Goal: Information Seeking & Learning: Learn about a topic

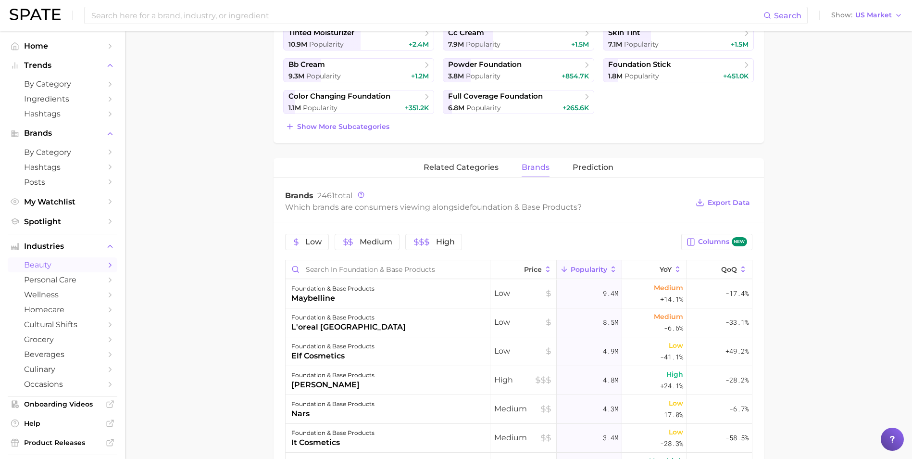
scroll to position [240, 0]
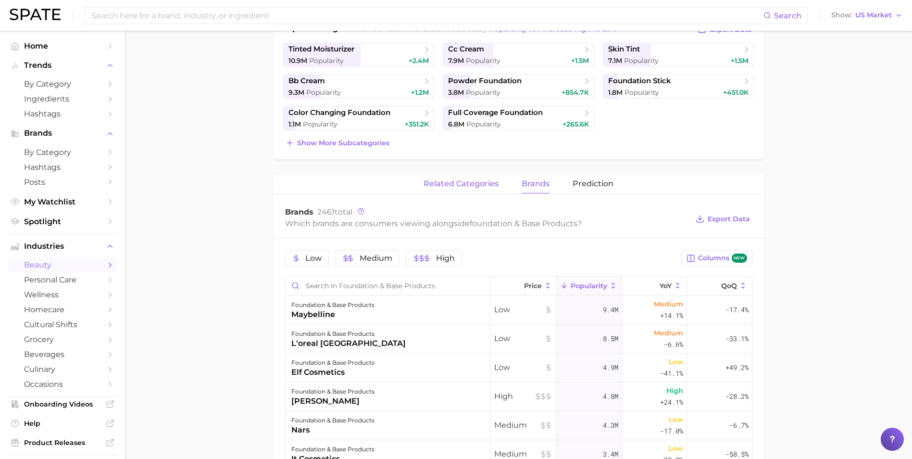
click at [461, 188] on span "related categories" at bounding box center [461, 183] width 75 height 9
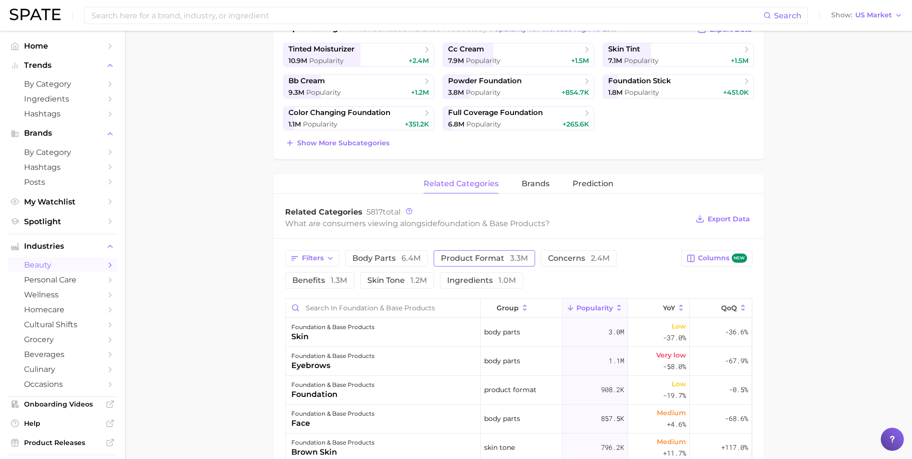
click at [452, 262] on span "product format 3.3m" at bounding box center [484, 258] width 87 height 8
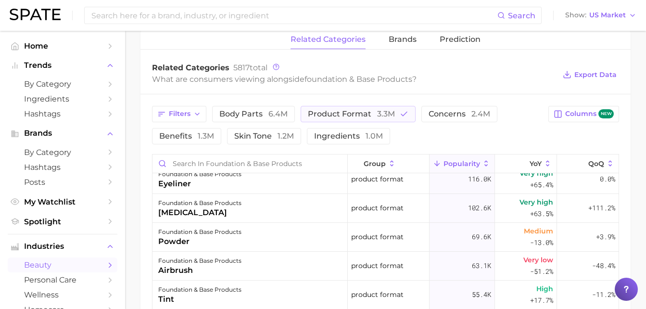
scroll to position [289, 0]
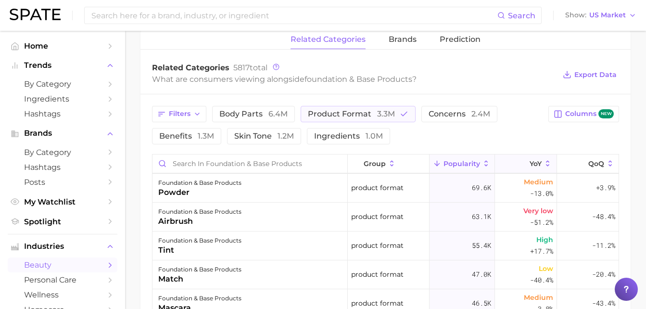
click at [521, 160] on button "YoY" at bounding box center [526, 163] width 62 height 19
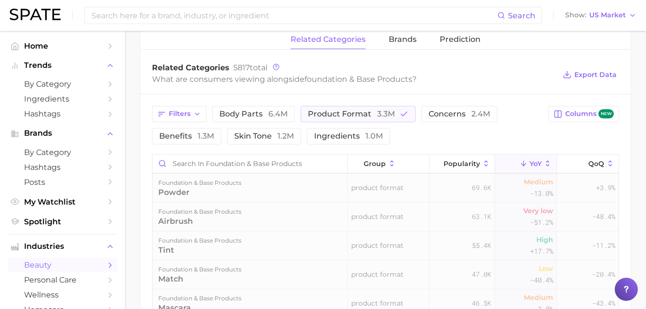
scroll to position [0, 0]
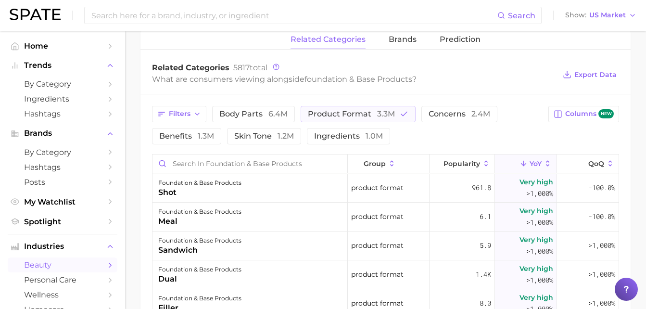
click at [524, 164] on line at bounding box center [524, 163] width 0 height 5
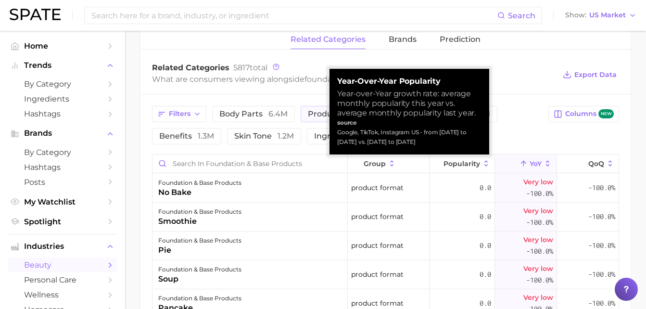
click at [520, 164] on icon at bounding box center [523, 163] width 9 height 9
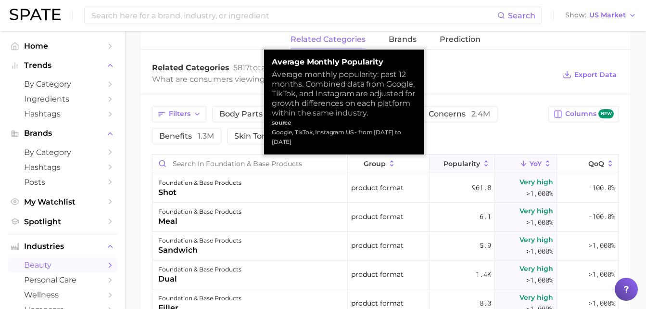
click at [464, 166] on span "Popularity" at bounding box center [461, 164] width 37 height 8
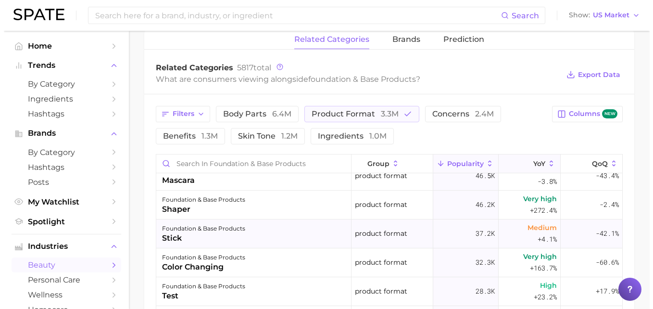
scroll to position [433, 0]
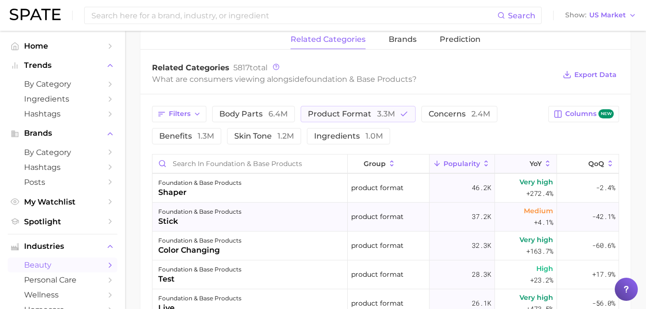
drag, startPoint x: 231, startPoint y: 222, endPoint x: 178, endPoint y: 225, distance: 53.0
click at [178, 225] on div "stick" at bounding box center [199, 221] width 83 height 12
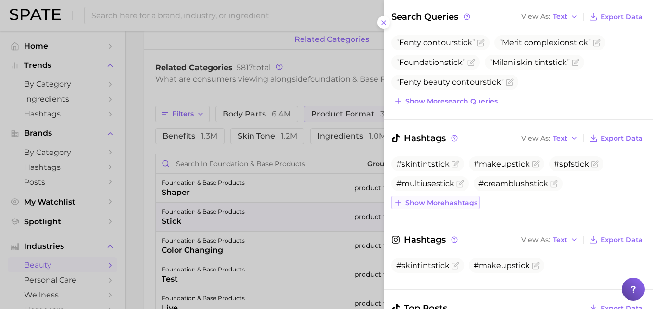
scroll to position [0, 0]
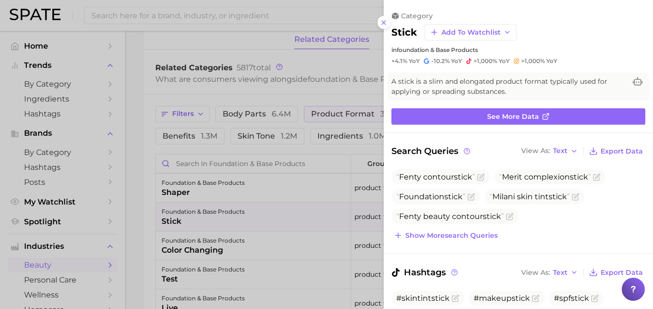
click at [237, 43] on div at bounding box center [326, 154] width 653 height 309
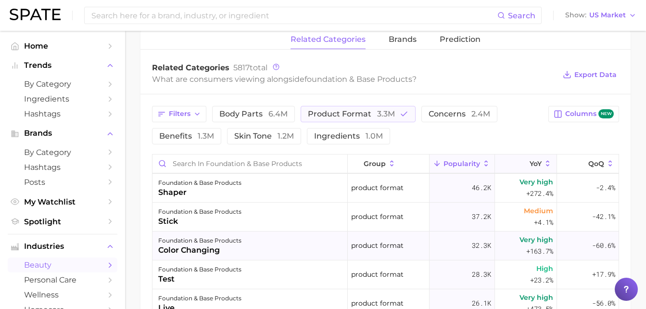
click at [264, 246] on div "foundation & base products color changing" at bounding box center [249, 245] width 195 height 29
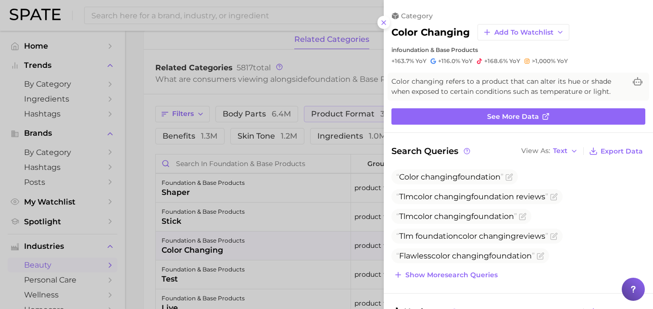
click at [146, 189] on div at bounding box center [326, 154] width 653 height 309
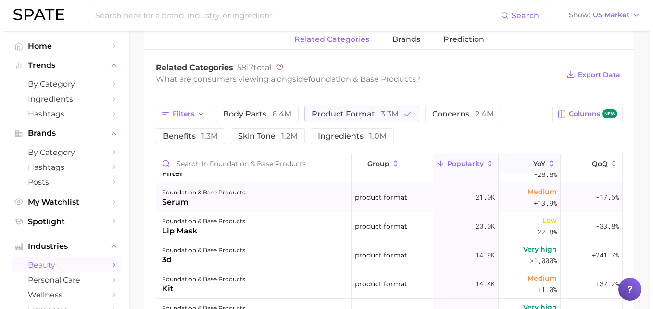
scroll to position [577, 0]
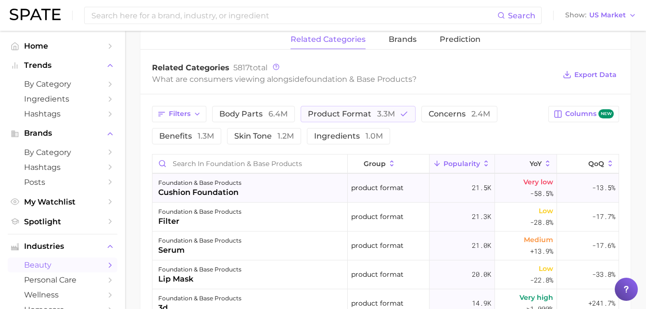
click at [322, 190] on div "foundation & base products cushion foundation" at bounding box center [249, 188] width 195 height 29
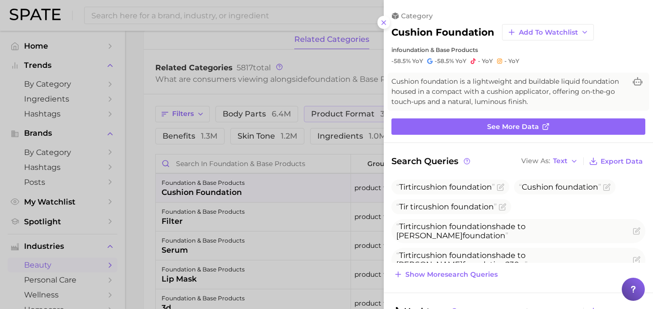
click at [260, 210] on div at bounding box center [326, 154] width 653 height 309
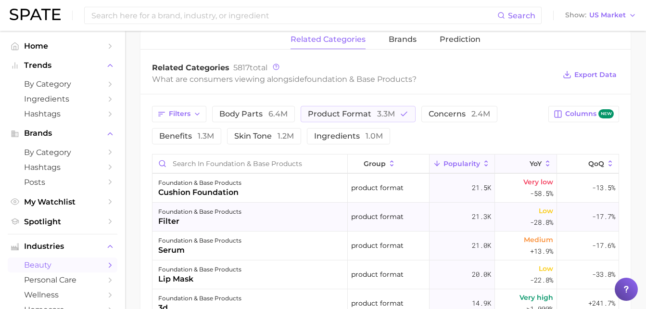
drag, startPoint x: 264, startPoint y: 221, endPoint x: 207, endPoint y: 215, distance: 56.6
click at [207, 215] on div "foundation & base products" at bounding box center [199, 212] width 83 height 12
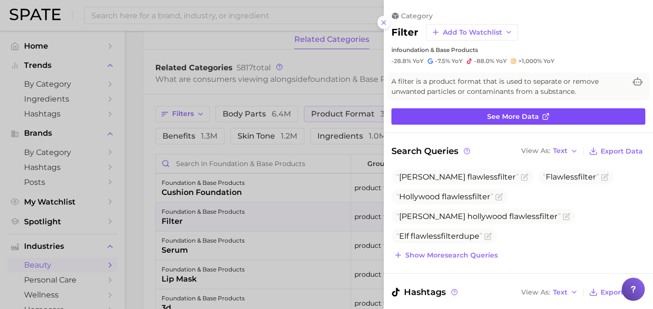
click at [468, 120] on link "See more data" at bounding box center [518, 116] width 254 height 16
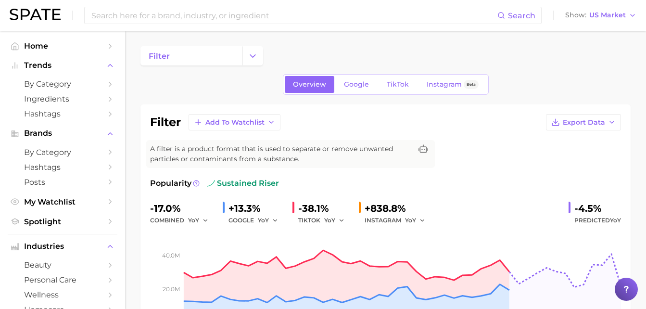
scroll to position [48, 0]
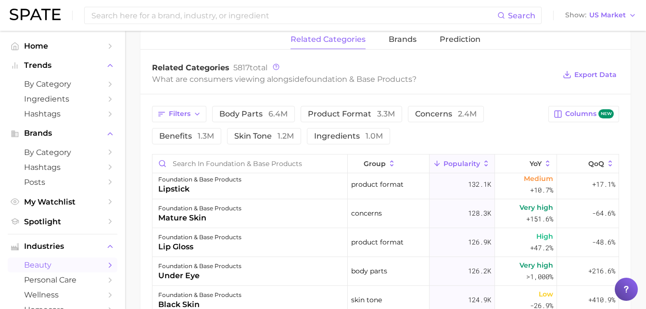
scroll to position [769, 0]
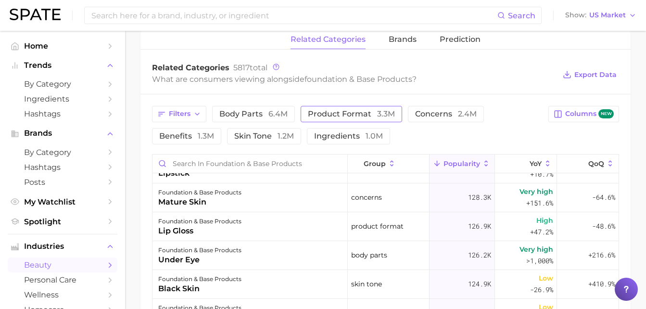
click at [386, 113] on span "3.3m" at bounding box center [386, 113] width 18 height 9
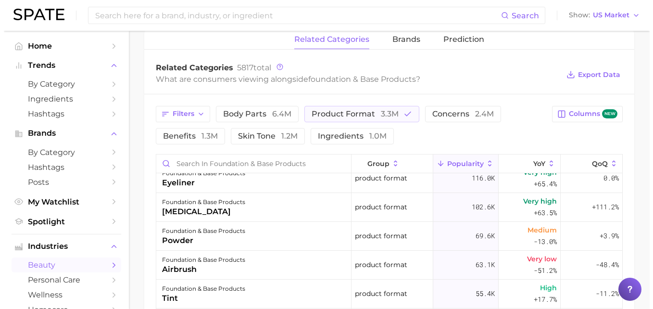
scroll to position [289, 0]
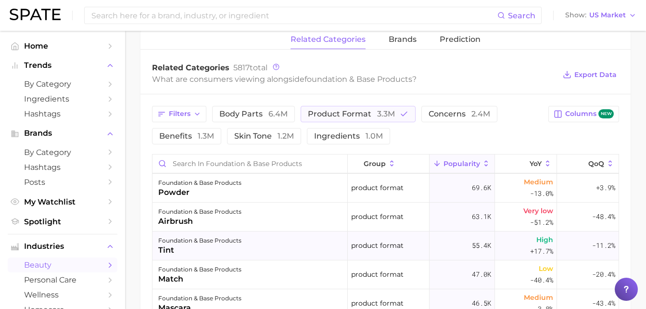
click at [287, 233] on div "foundation & base products tint" at bounding box center [249, 245] width 195 height 29
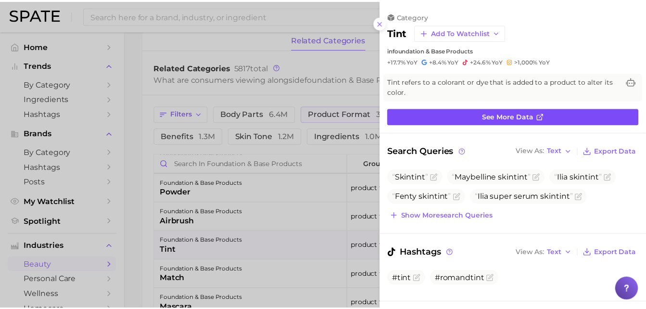
scroll to position [0, 0]
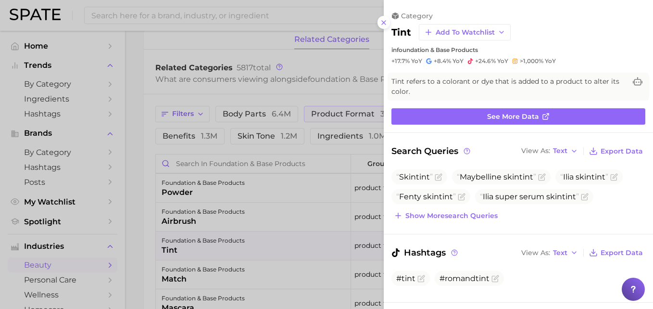
click at [149, 214] on div at bounding box center [326, 154] width 653 height 309
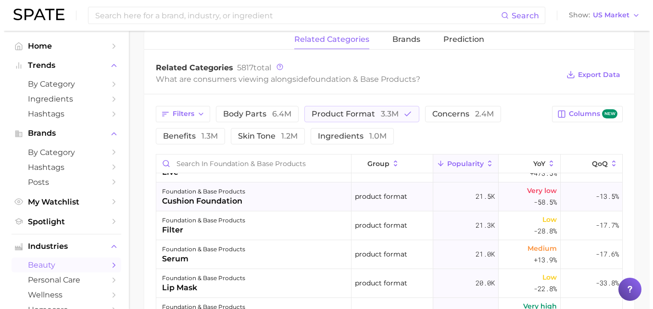
scroll to position [577, 0]
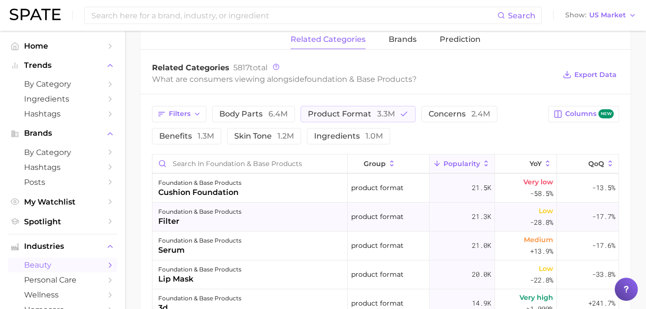
drag, startPoint x: 464, startPoint y: 223, endPoint x: 425, endPoint y: 223, distance: 38.5
click at [429, 223] on div "21.3k" at bounding box center [461, 216] width 65 height 29
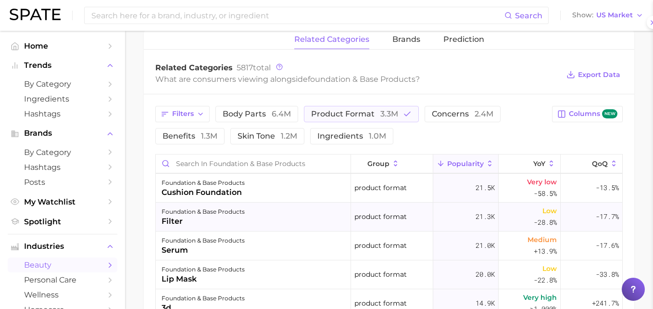
scroll to position [0, 0]
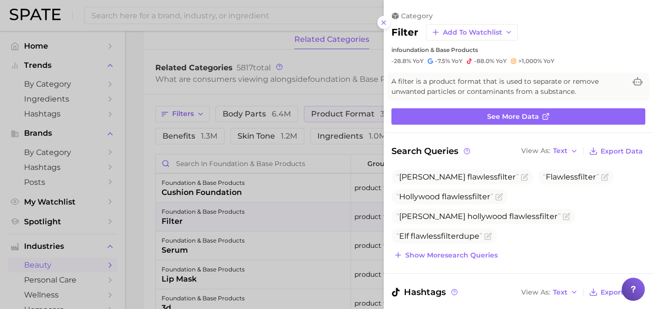
click at [327, 220] on div at bounding box center [326, 154] width 653 height 309
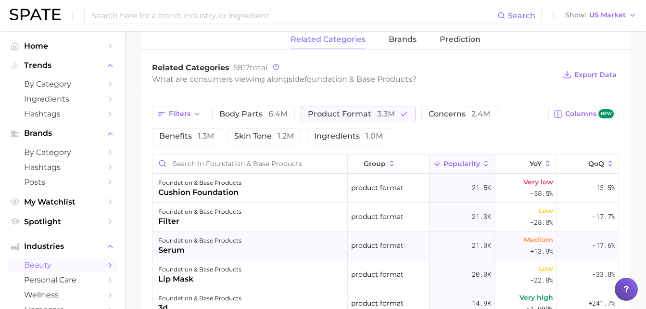
click at [176, 251] on div "serum" at bounding box center [199, 250] width 83 height 12
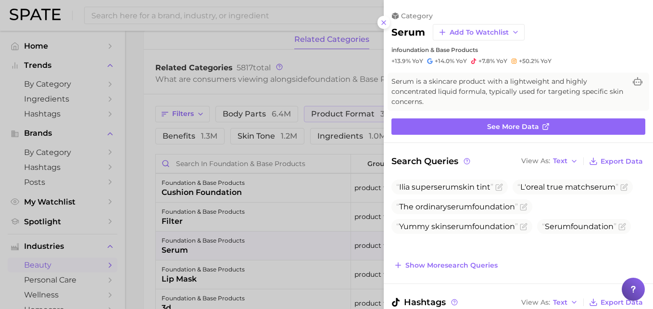
click at [202, 249] on div at bounding box center [326, 154] width 653 height 309
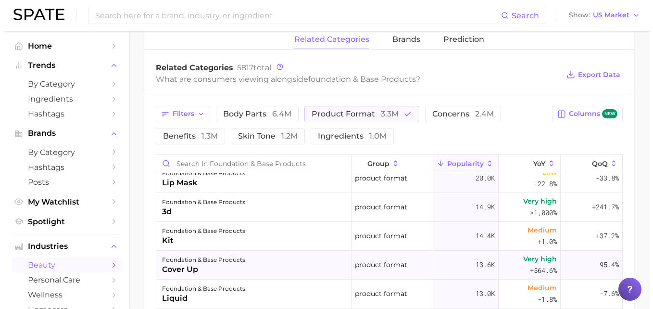
scroll to position [721, 0]
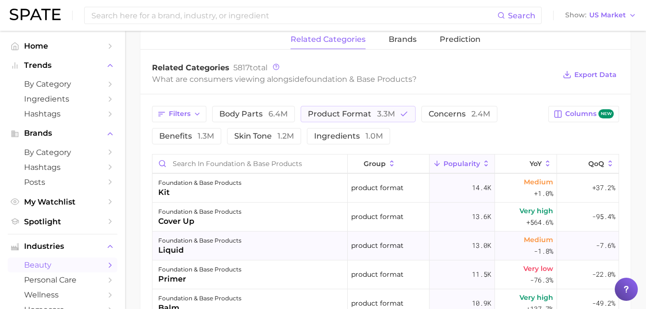
click at [230, 244] on div "foundation & base products" at bounding box center [199, 241] width 83 height 12
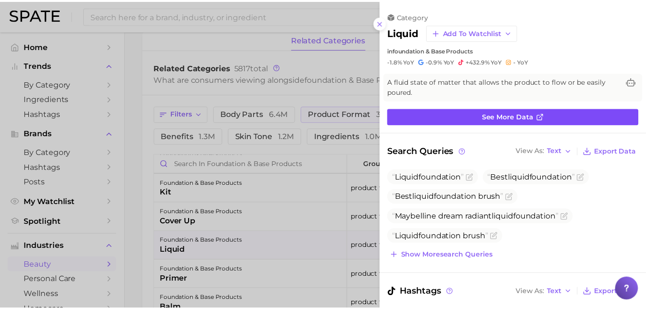
scroll to position [0, 0]
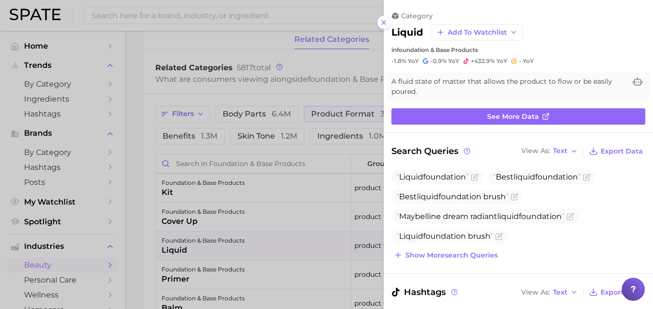
click at [244, 229] on div at bounding box center [326, 154] width 653 height 309
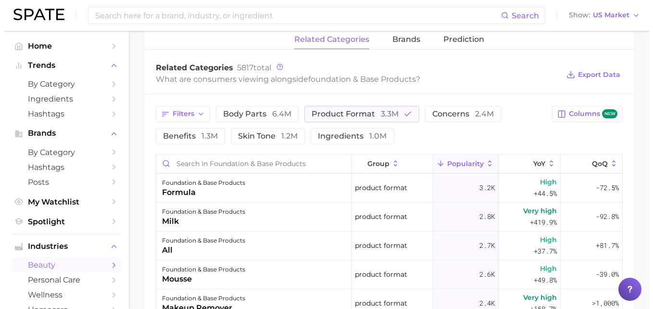
scroll to position [1635, 0]
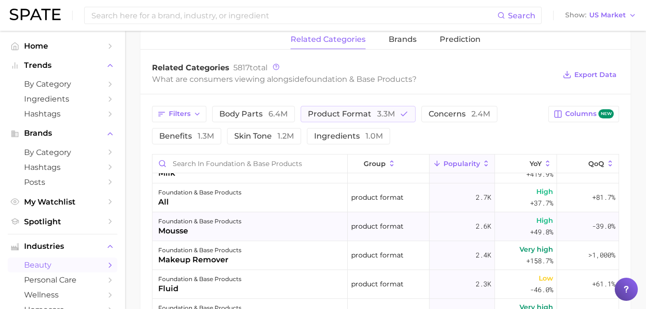
drag, startPoint x: 226, startPoint y: 230, endPoint x: 197, endPoint y: 233, distance: 29.5
click at [197, 233] on div "mousse" at bounding box center [199, 231] width 83 height 12
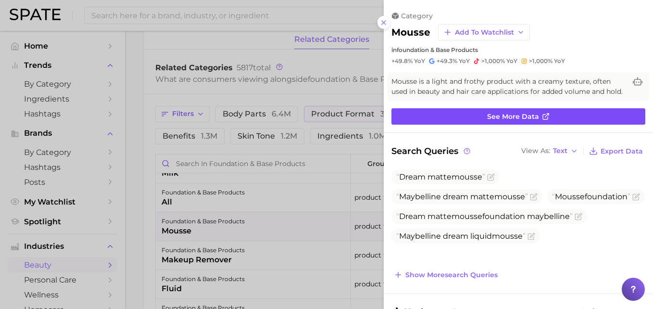
scroll to position [0, 0]
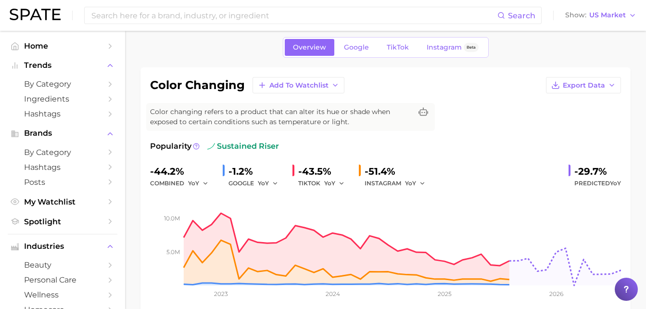
scroll to position [48, 0]
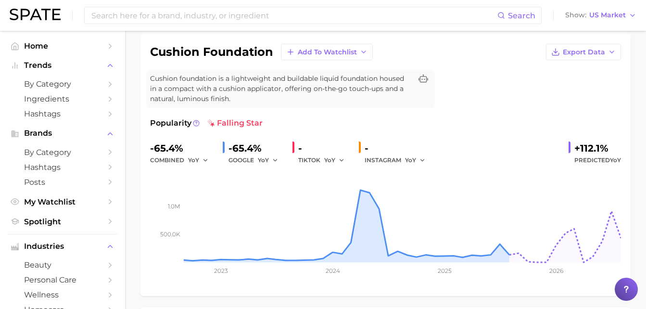
scroll to position [48, 0]
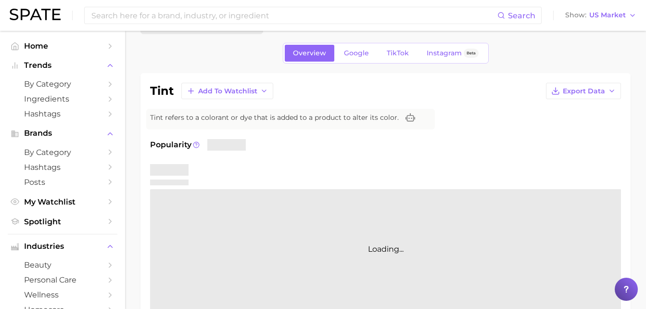
scroll to position [48, 0]
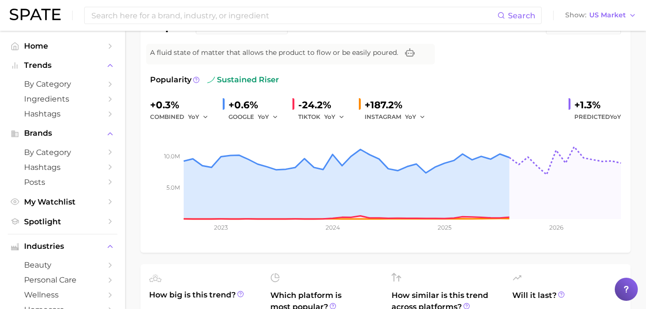
scroll to position [48, 0]
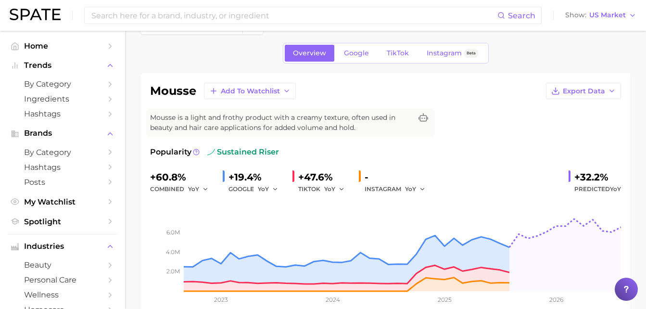
scroll to position [48, 0]
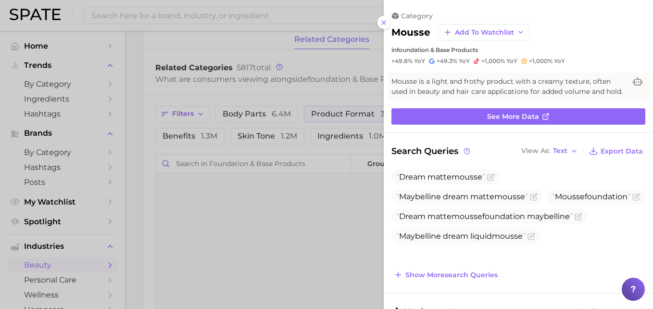
scroll to position [1635, 0]
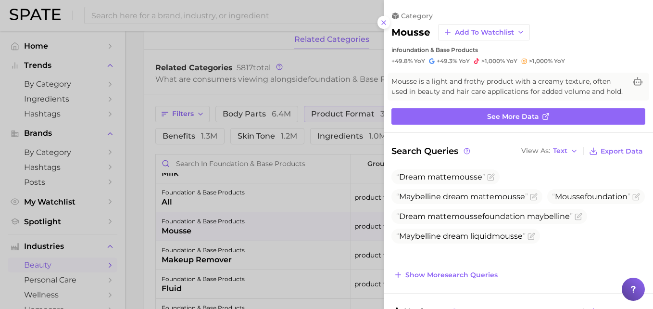
click at [299, 78] on div at bounding box center [326, 154] width 653 height 309
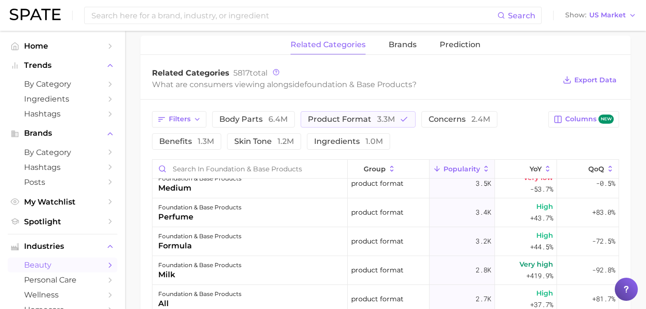
scroll to position [385, 0]
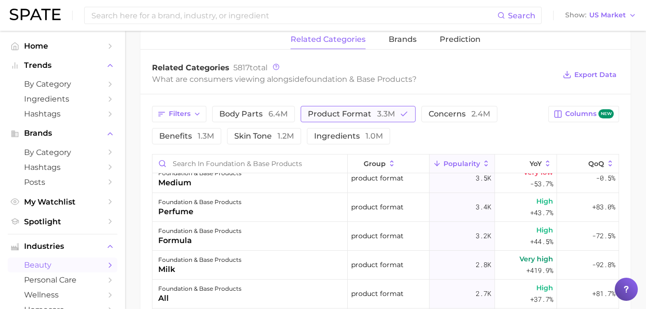
drag, startPoint x: 328, startPoint y: 119, endPoint x: 203, endPoint y: 132, distance: 125.2
click at [328, 119] on button "product format 3.3m" at bounding box center [358, 114] width 115 height 16
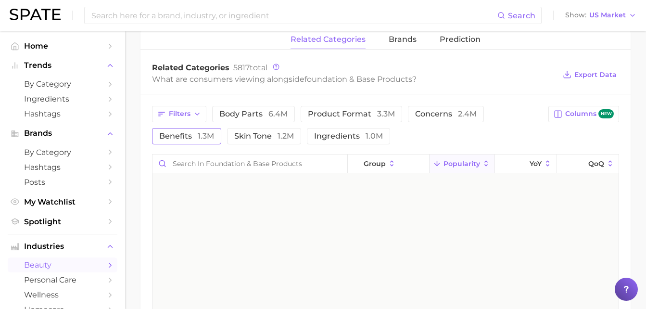
scroll to position [0, 0]
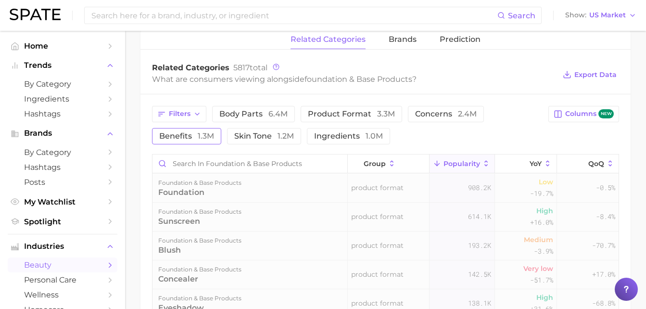
click at [184, 137] on span "benefits 1.3m" at bounding box center [186, 136] width 55 height 8
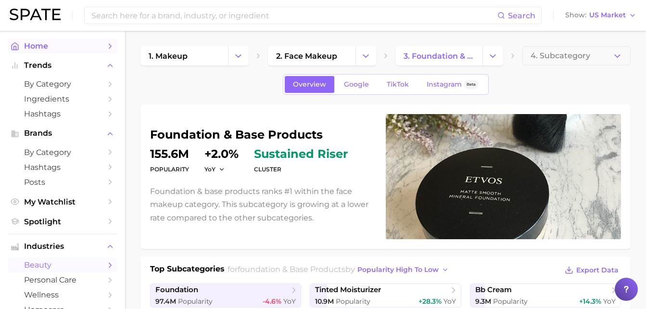
click at [32, 48] on span "Home" at bounding box center [62, 45] width 77 height 9
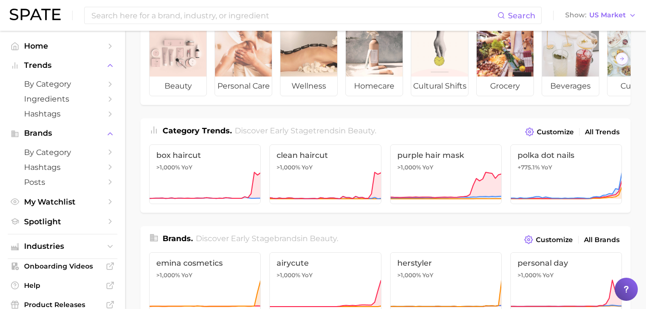
scroll to position [48, 0]
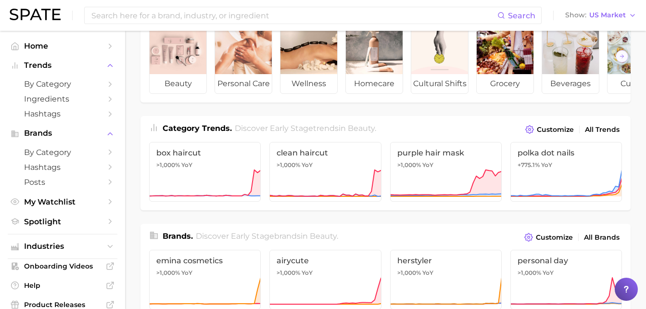
click at [604, 9] on div "Search Show US Market" at bounding box center [323, 15] width 627 height 31
click at [608, 15] on span "US Market" at bounding box center [607, 15] width 37 height 5
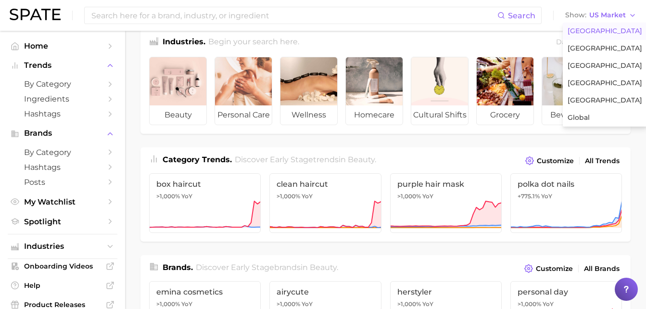
scroll to position [0, 0]
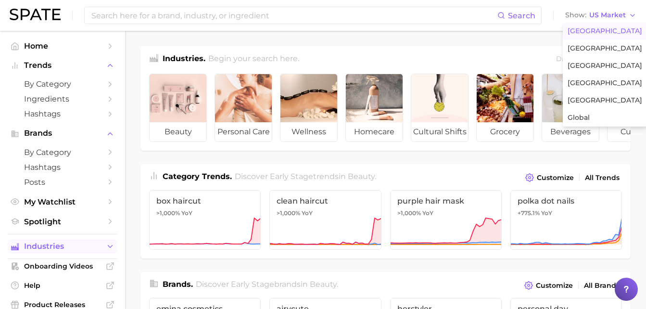
click at [45, 250] on span "Industries" at bounding box center [62, 246] width 77 height 9
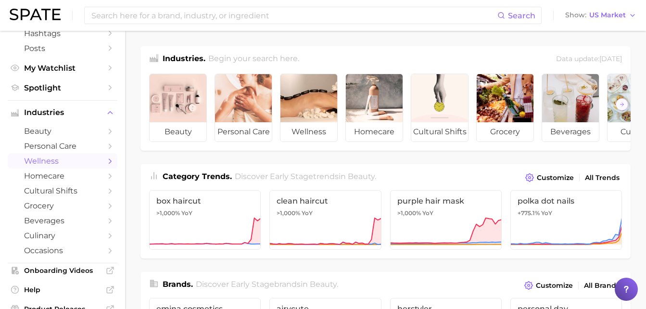
scroll to position [144, 0]
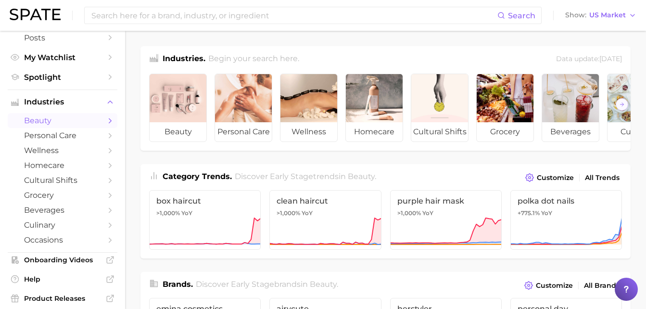
click at [62, 116] on span "beauty" at bounding box center [62, 120] width 77 height 9
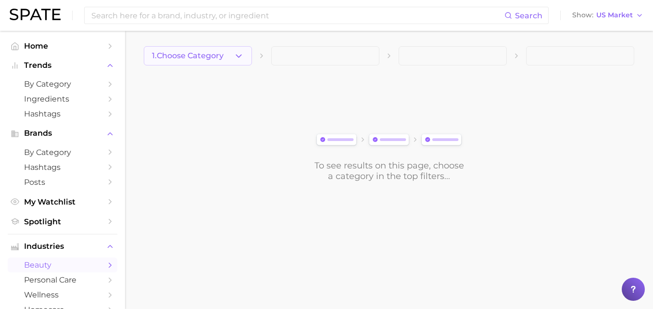
click at [237, 53] on icon "button" at bounding box center [239, 56] width 10 height 10
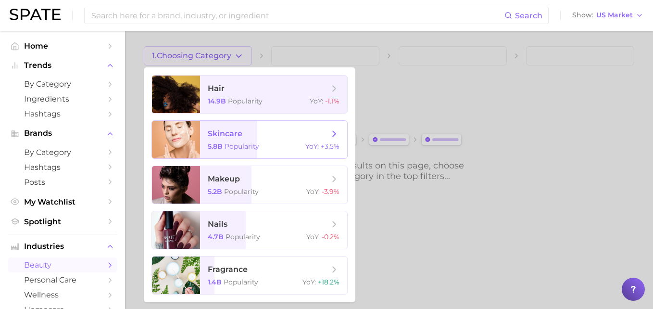
click at [212, 132] on span "skincare" at bounding box center [225, 133] width 35 height 9
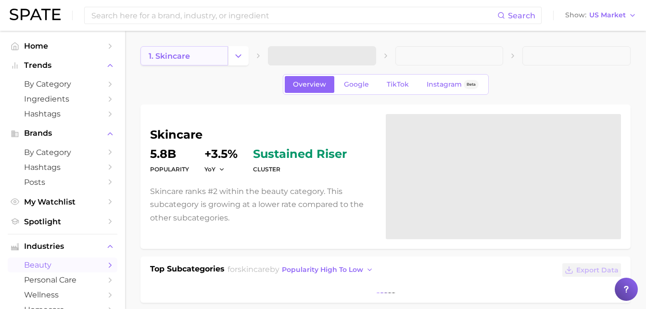
click at [223, 54] on link "1. skincare" at bounding box center [184, 55] width 88 height 19
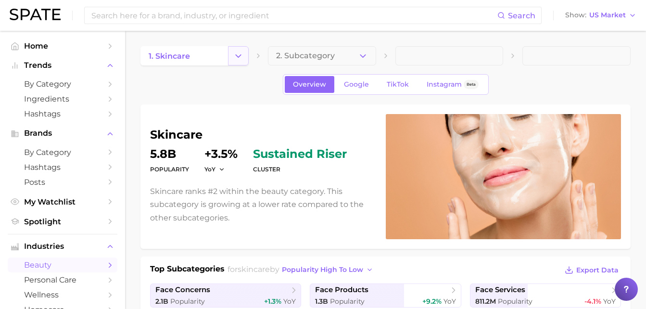
click at [242, 58] on icon "Change Category" at bounding box center [238, 56] width 10 height 10
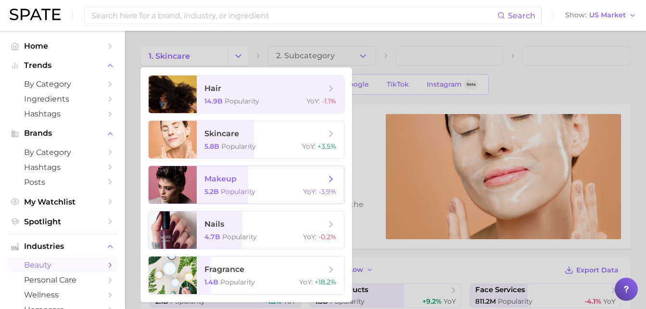
click at [200, 186] on span "makeup 5.2b Popularity YoY : -3.9%" at bounding box center [270, 185] width 147 height 38
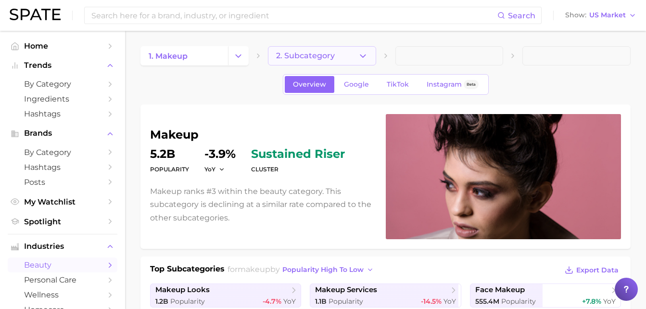
click at [366, 55] on icon "button" at bounding box center [363, 56] width 10 height 10
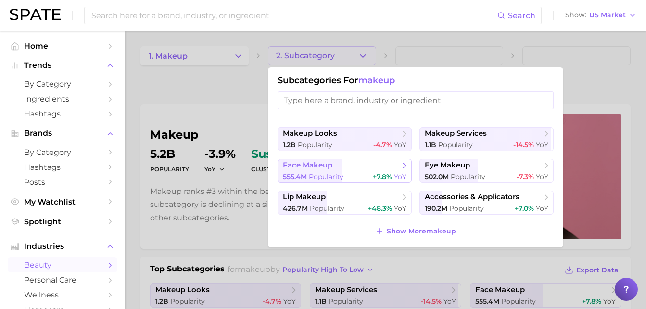
click at [314, 167] on span "face makeup" at bounding box center [308, 165] width 50 height 9
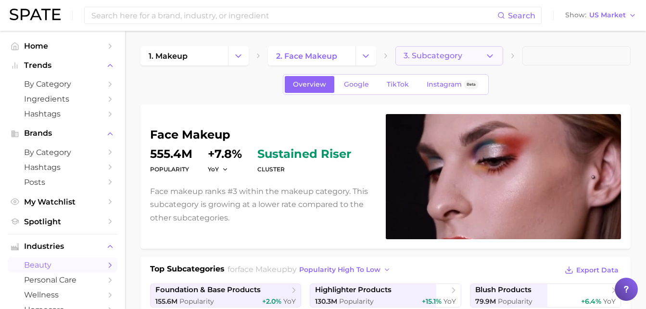
click at [488, 56] on polyline "button" at bounding box center [490, 55] width 5 height 2
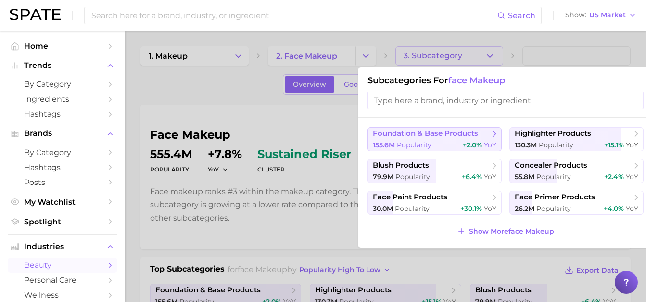
click at [444, 139] on button "foundation & base products 155.6m Popularity +2.0% YoY" at bounding box center [434, 139] width 134 height 24
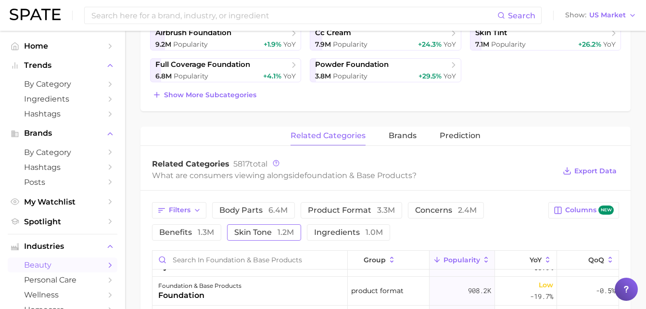
scroll to position [96, 0]
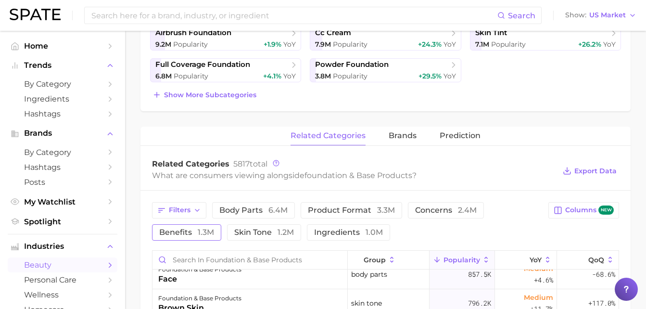
click at [214, 228] on span "1.3m" at bounding box center [206, 231] width 16 height 9
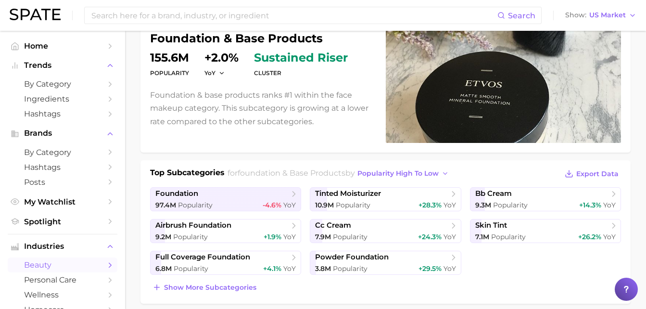
drag, startPoint x: 226, startPoint y: 202, endPoint x: 459, endPoint y: 213, distance: 233.5
click at [459, 213] on ul "foundation 97.4m Popularity -4.6% YoY tinted moisturizer 10.9m Popularity +28.3…" at bounding box center [385, 231] width 471 height 88
click at [444, 206] on span "YoY" at bounding box center [449, 205] width 13 height 9
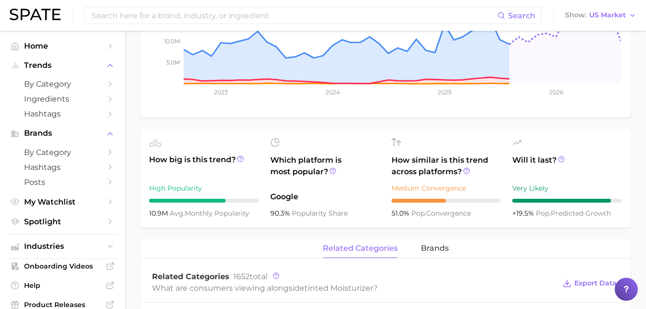
scroll to position [240, 0]
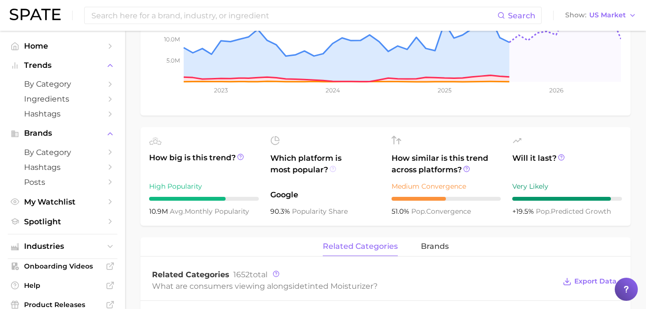
click at [333, 170] on icon at bounding box center [332, 168] width 7 height 7
click at [463, 170] on icon at bounding box center [466, 168] width 7 height 7
click at [243, 154] on icon at bounding box center [240, 156] width 7 height 7
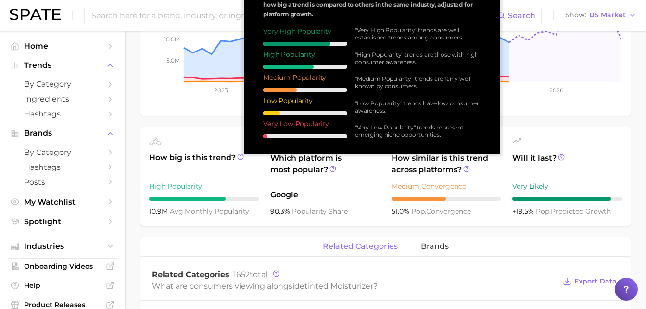
click at [243, 192] on div "How big is this trend? High Popularity 10.9m avg. monthly popularity" at bounding box center [204, 176] width 110 height 81
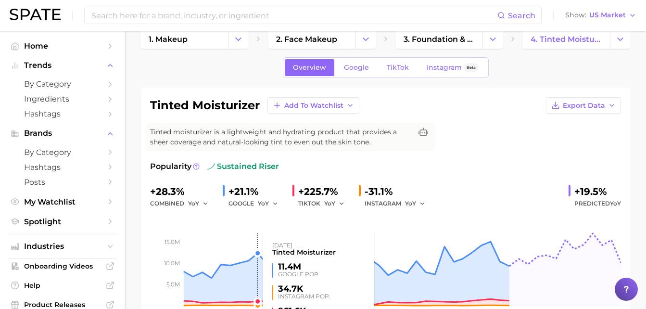
scroll to position [0, 0]
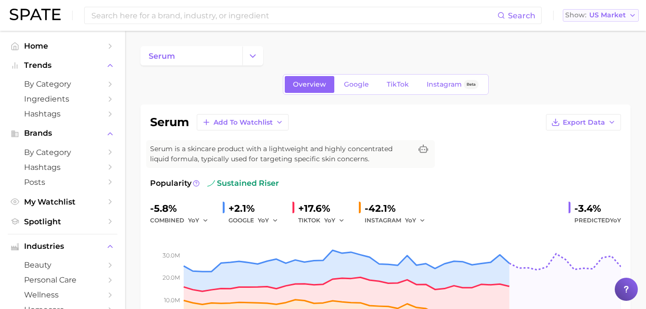
click at [605, 18] on span "US Market" at bounding box center [607, 15] width 37 height 5
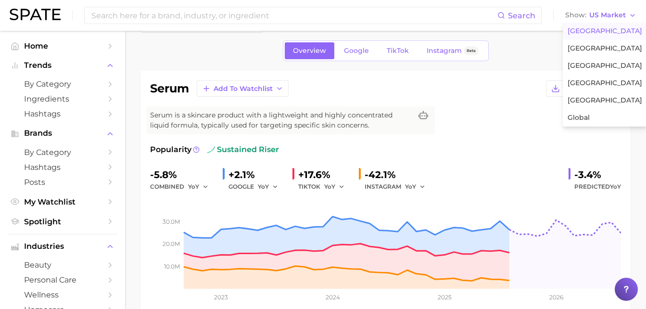
scroll to position [48, 0]
